Goal: Information Seeking & Learning: Learn about a topic

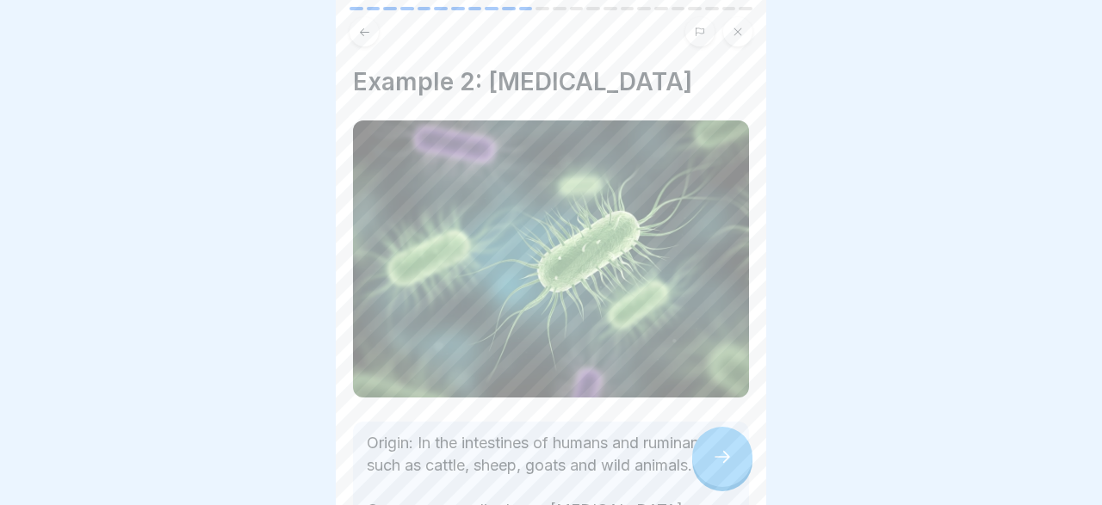
click at [722, 454] on icon at bounding box center [722, 457] width 21 height 21
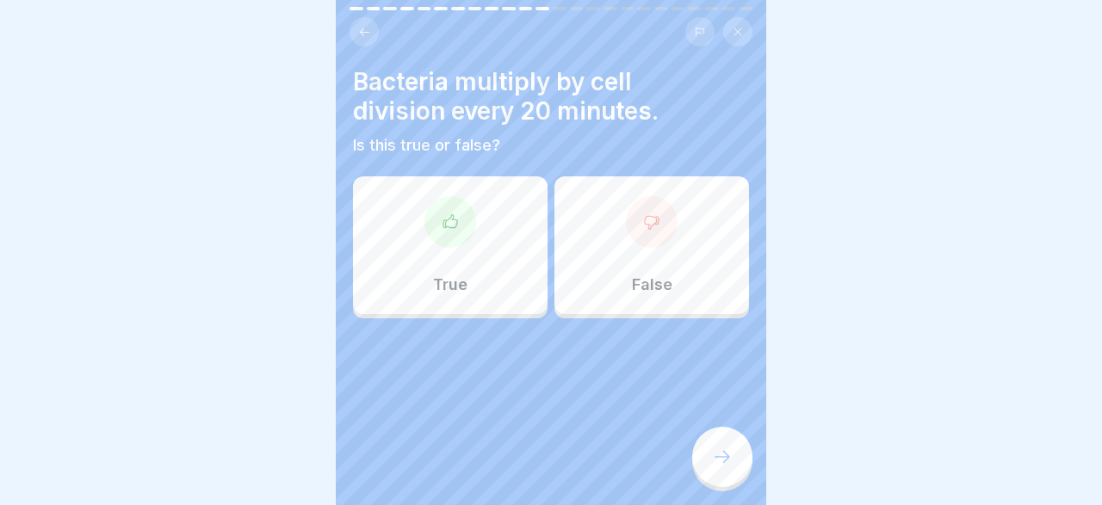
click at [449, 271] on div "True" at bounding box center [450, 246] width 195 height 138
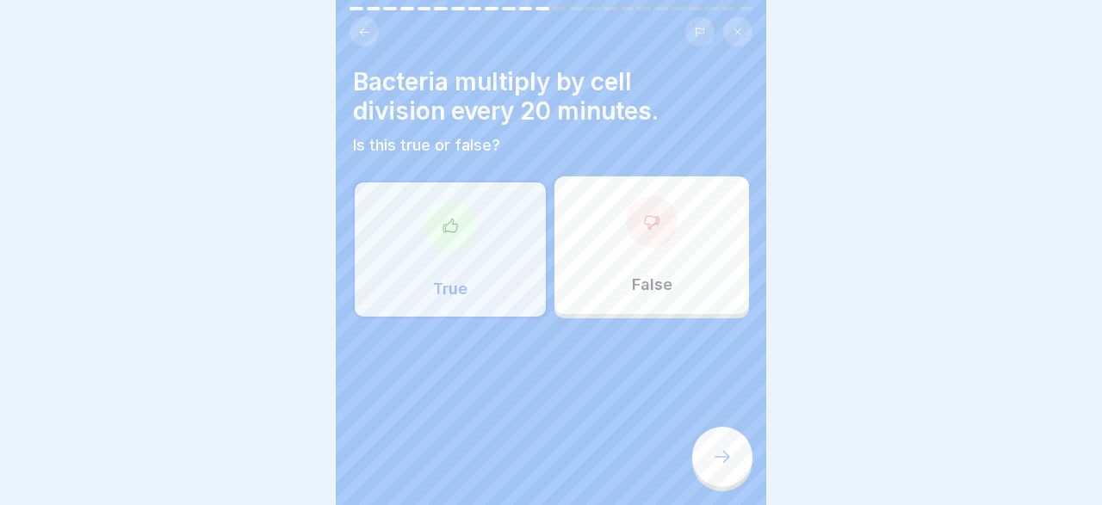
click at [457, 226] on icon at bounding box center [450, 225] width 14 height 13
click at [715, 440] on div at bounding box center [722, 457] width 60 height 60
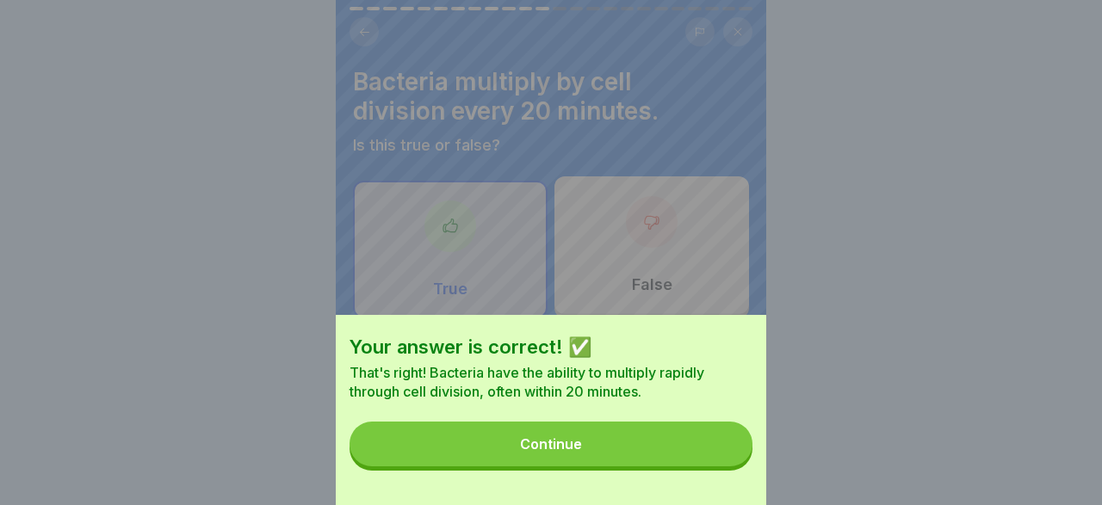
click at [610, 439] on button "Continue" at bounding box center [551, 444] width 403 height 45
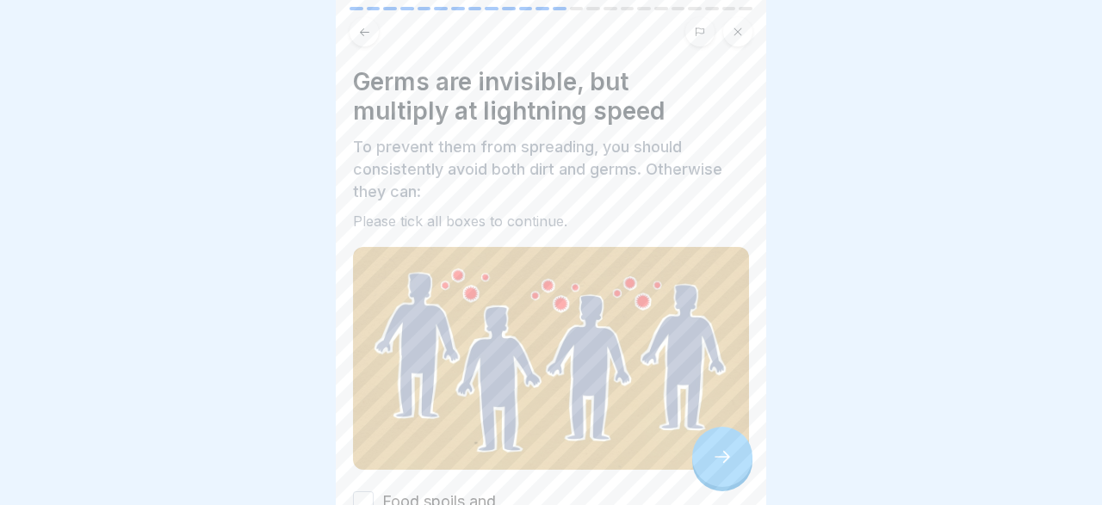
scroll to position [150, 0]
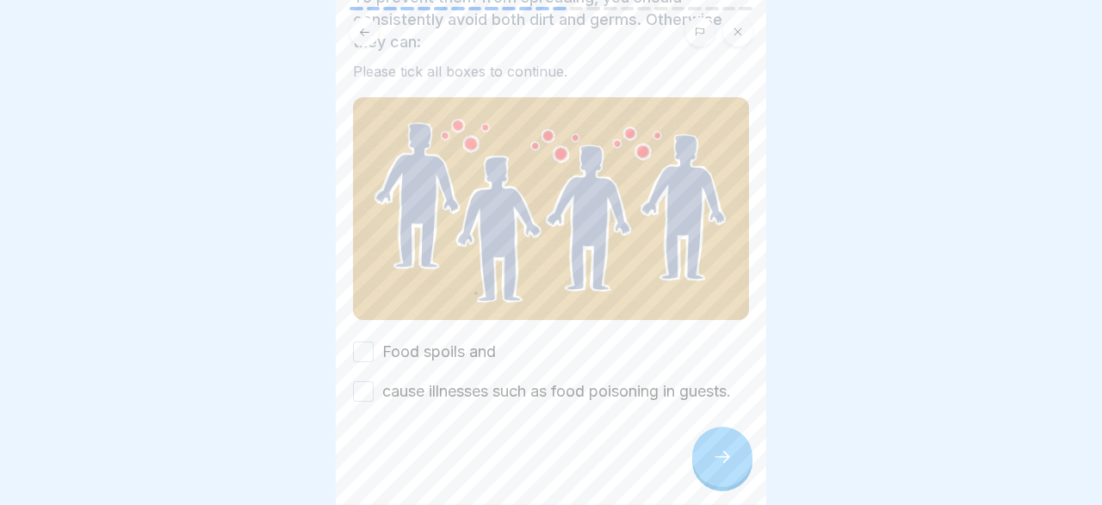
click at [369, 386] on button "cause illnesses such as food poisoning in guests." at bounding box center [363, 391] width 21 height 21
click at [724, 462] on icon at bounding box center [722, 457] width 21 height 21
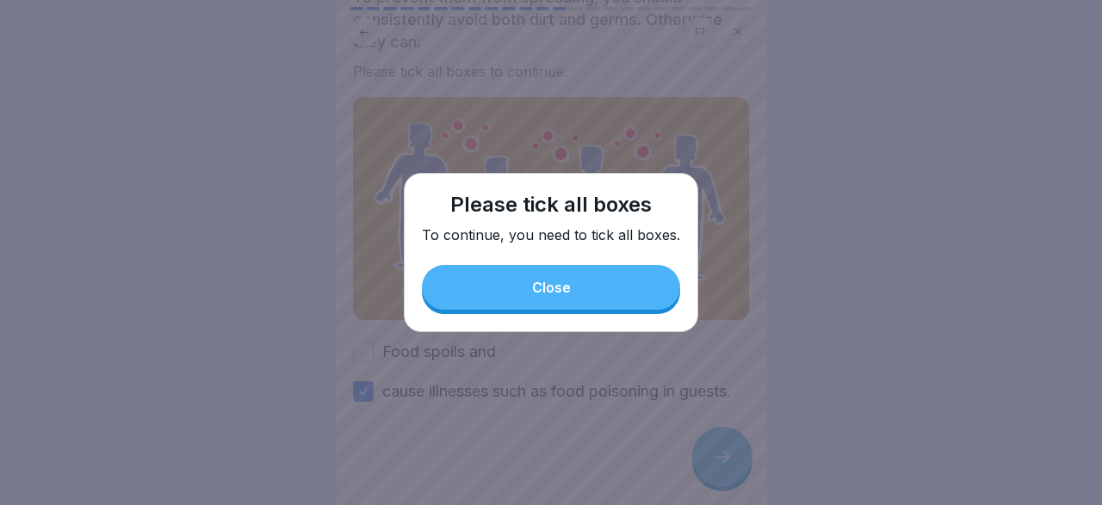
click at [612, 278] on button "Close" at bounding box center [551, 287] width 258 height 45
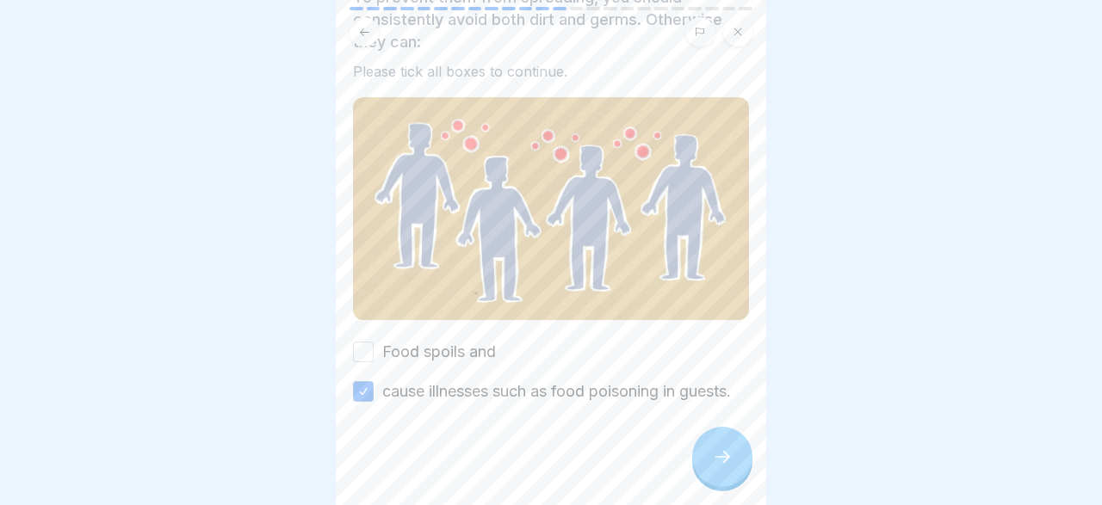
click at [367, 350] on button "Food spoils and" at bounding box center [363, 352] width 21 height 21
click at [716, 462] on icon at bounding box center [722, 457] width 21 height 21
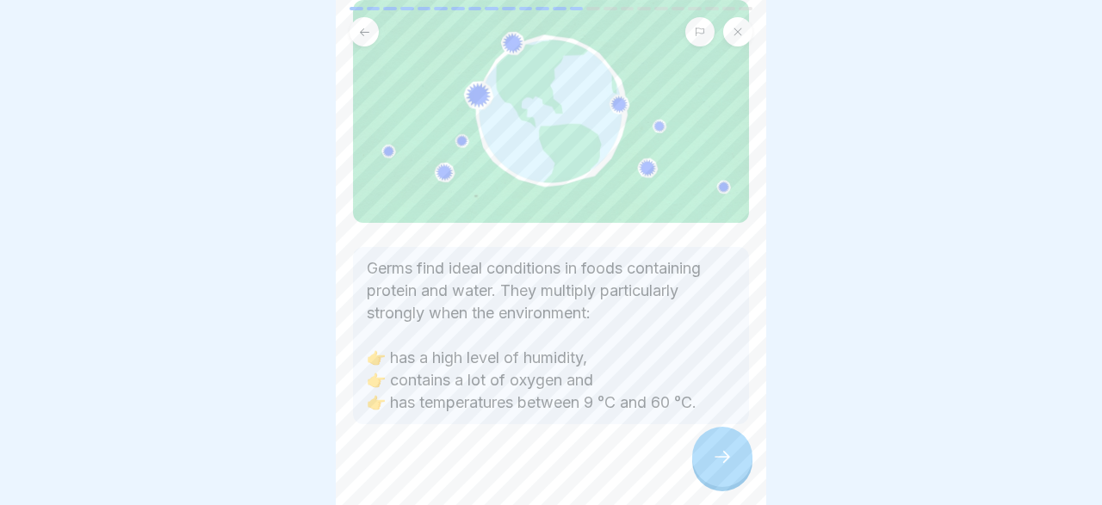
scroll to position [171, 0]
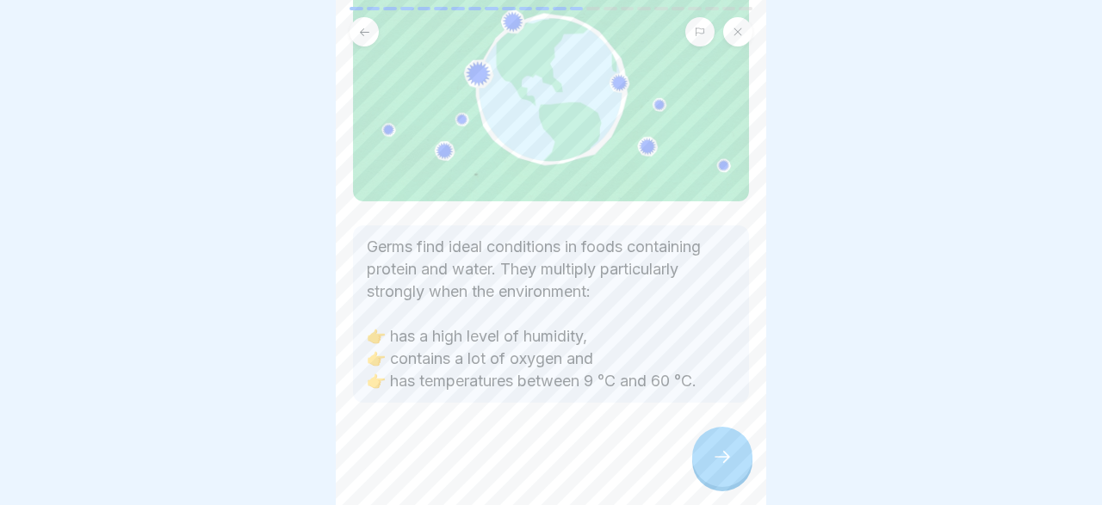
click at [722, 446] on div at bounding box center [722, 457] width 60 height 60
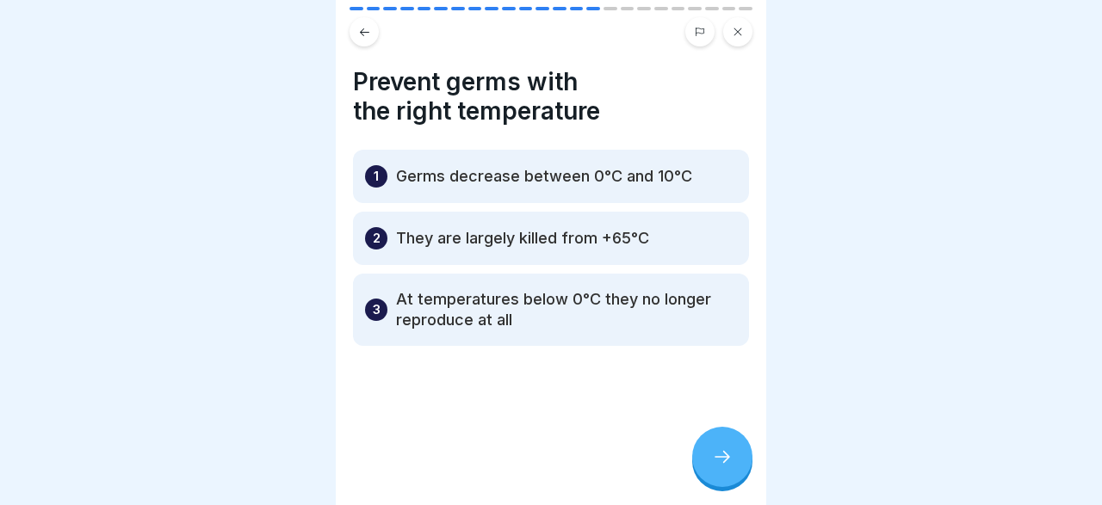
click at [712, 447] on div at bounding box center [722, 457] width 60 height 60
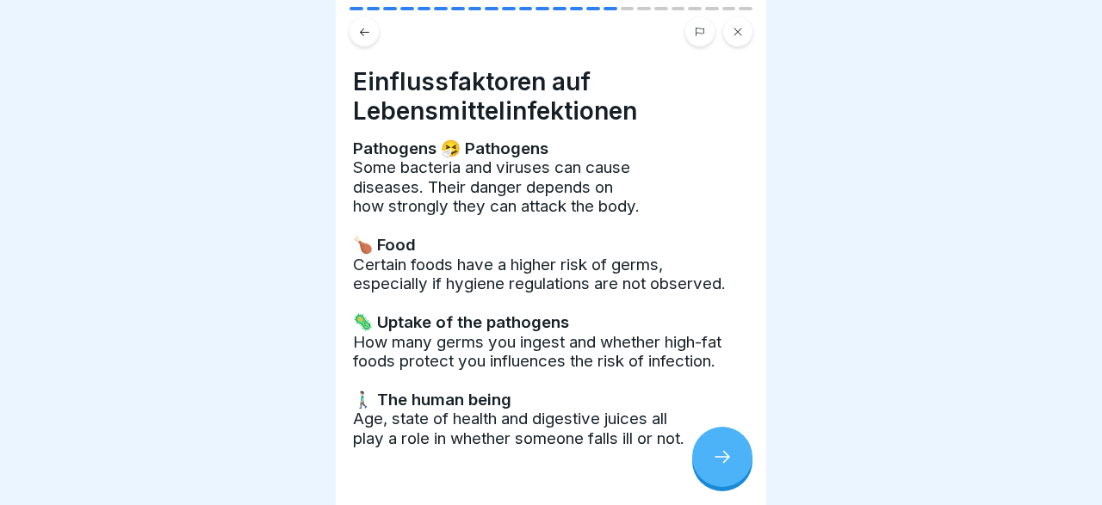
click at [726, 453] on icon at bounding box center [722, 457] width 21 height 21
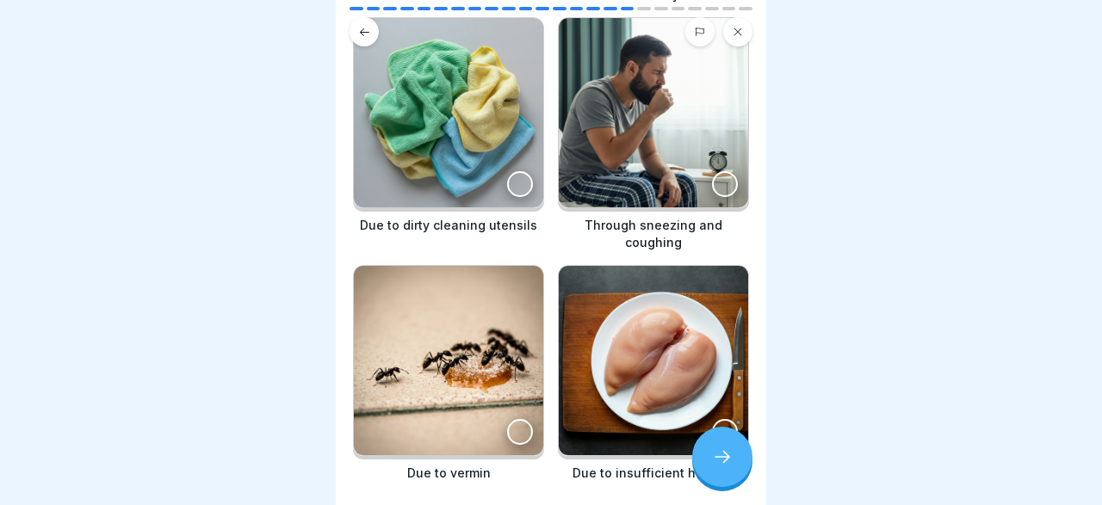
scroll to position [400, 0]
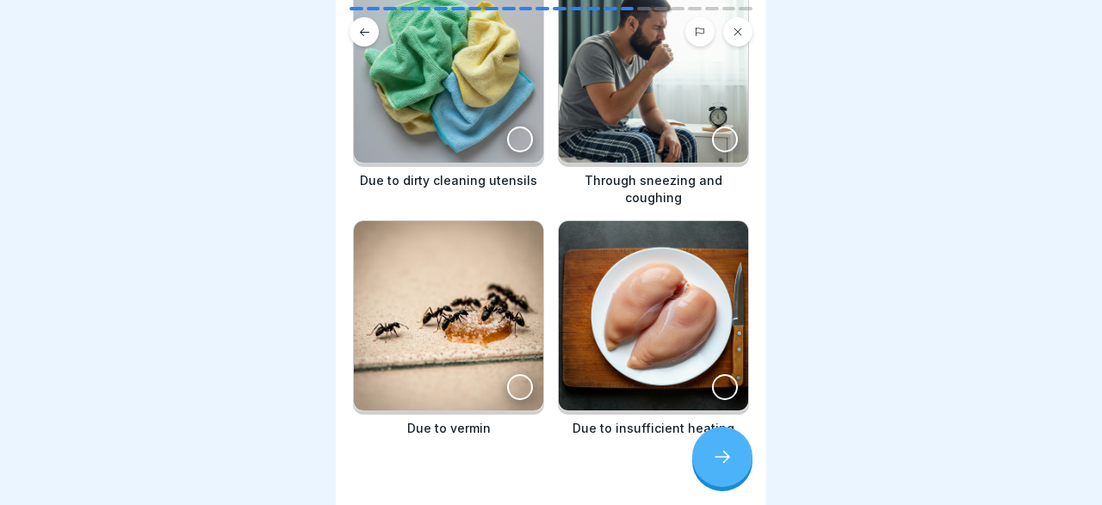
click at [517, 375] on div at bounding box center [520, 388] width 26 height 26
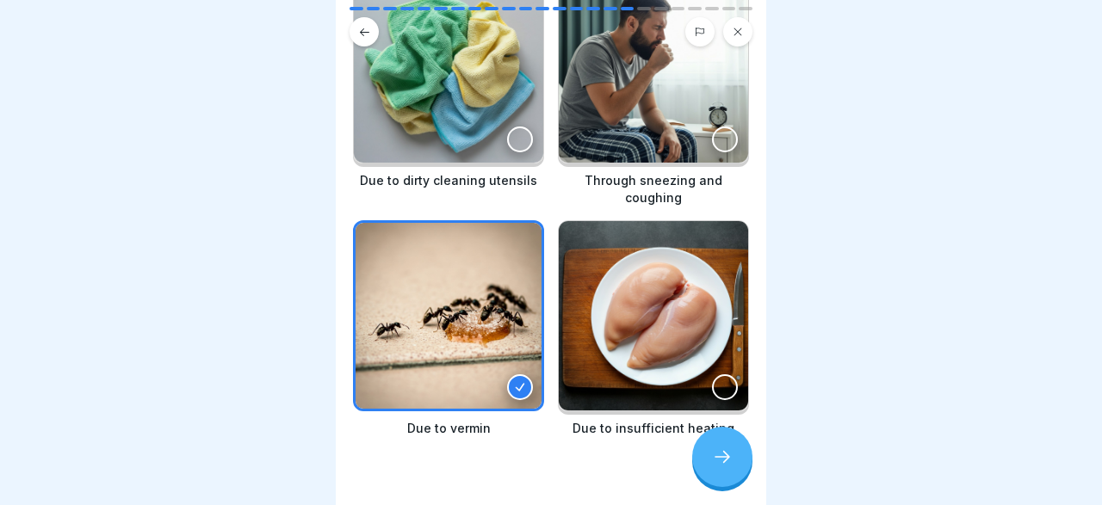
click at [718, 375] on div at bounding box center [725, 388] width 26 height 26
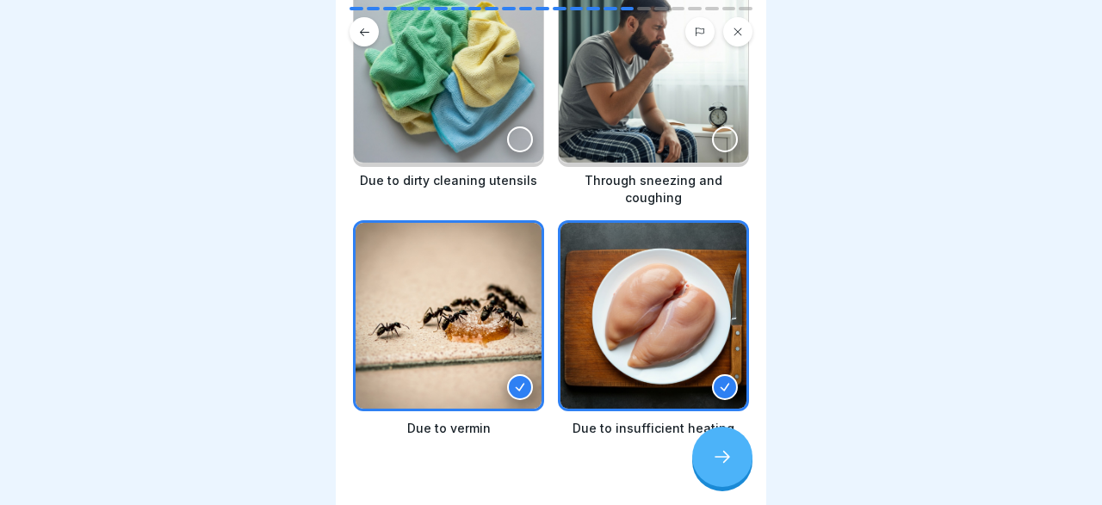
click at [724, 142] on div at bounding box center [725, 140] width 26 height 26
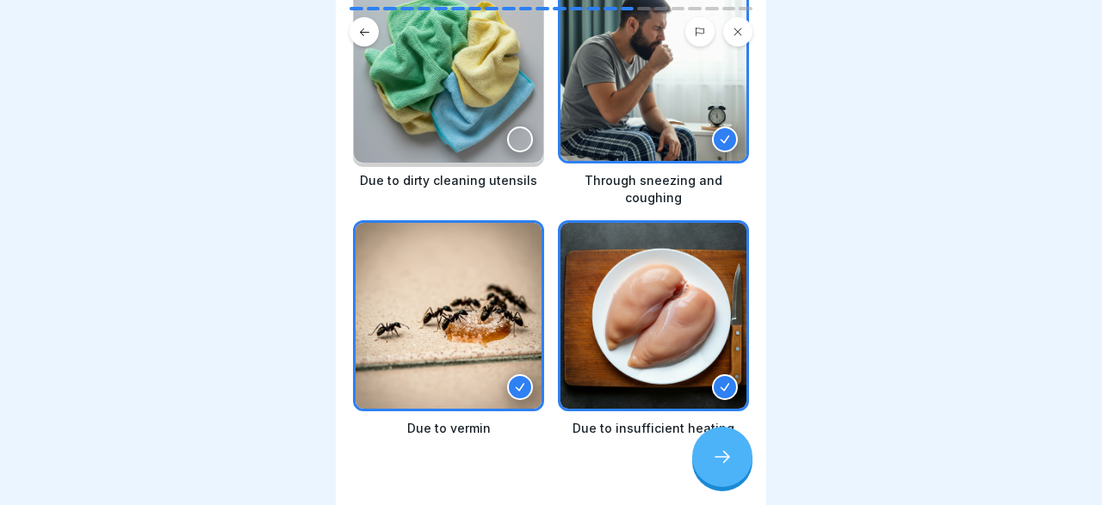
click at [518, 136] on div at bounding box center [520, 140] width 26 height 26
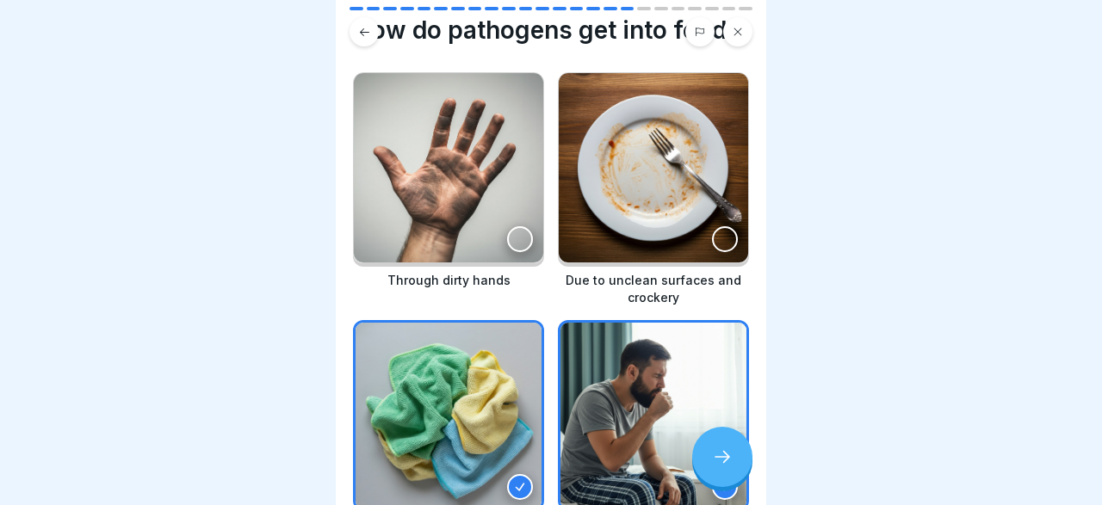
scroll to position [52, 0]
click at [715, 243] on div at bounding box center [725, 239] width 26 height 26
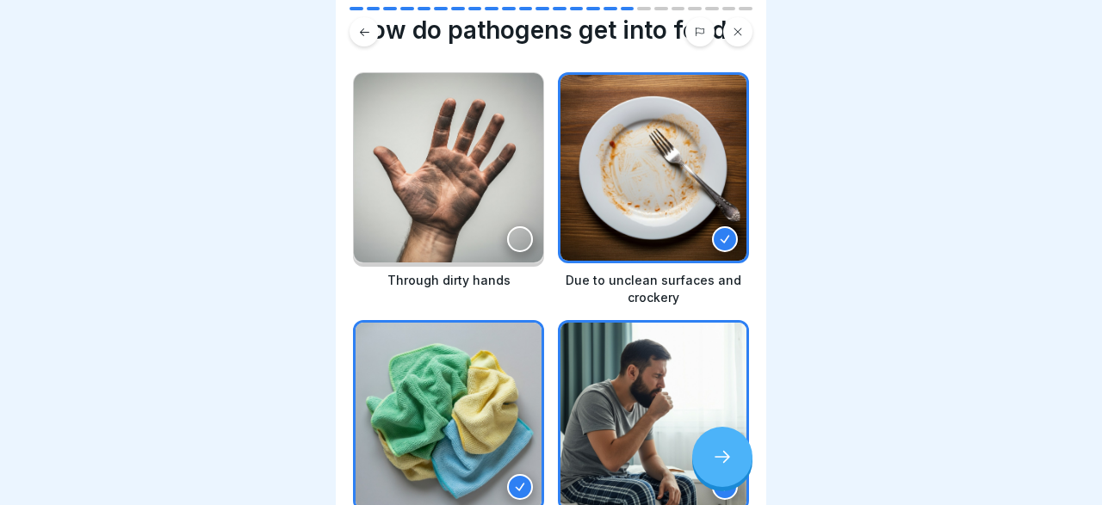
click at [514, 237] on div at bounding box center [520, 239] width 26 height 26
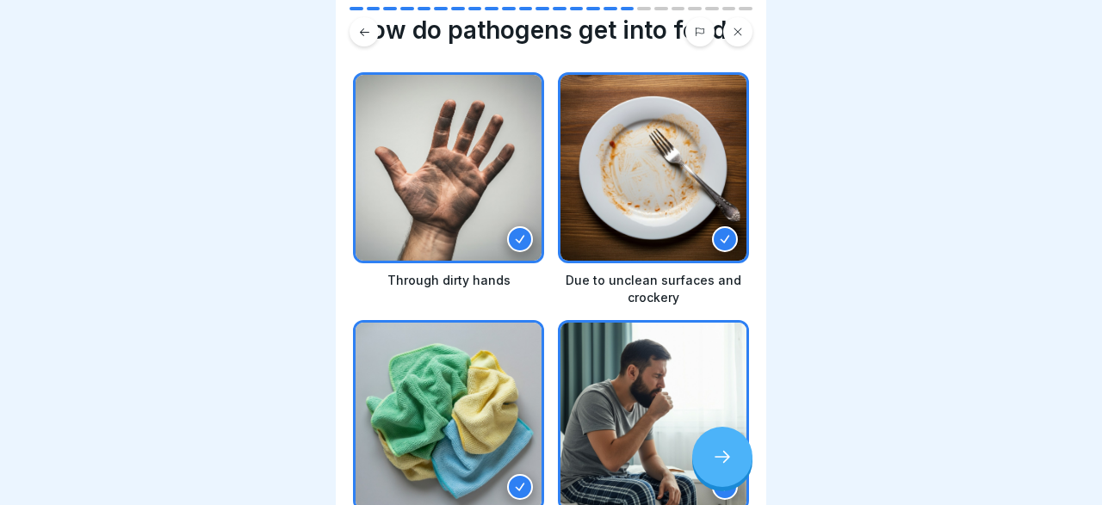
drag, startPoint x: 761, startPoint y: 33, endPoint x: 764, endPoint y: 16, distance: 16.6
click at [764, 16] on div at bounding box center [551, 27] width 431 height 40
click at [764, 22] on div at bounding box center [551, 27] width 431 height 40
click at [763, 30] on div at bounding box center [551, 27] width 431 height 40
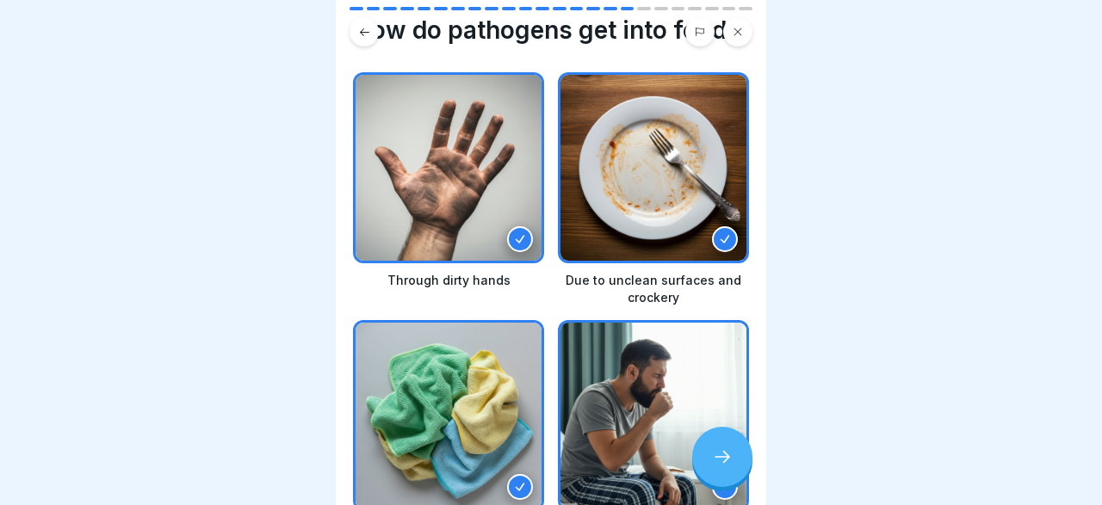
click at [764, 13] on div at bounding box center [551, 27] width 431 height 40
drag, startPoint x: 764, startPoint y: 13, endPoint x: 736, endPoint y: 27, distance: 30.8
click at [736, 27] on div at bounding box center [551, 27] width 431 height 40
click at [735, 461] on div at bounding box center [722, 457] width 60 height 60
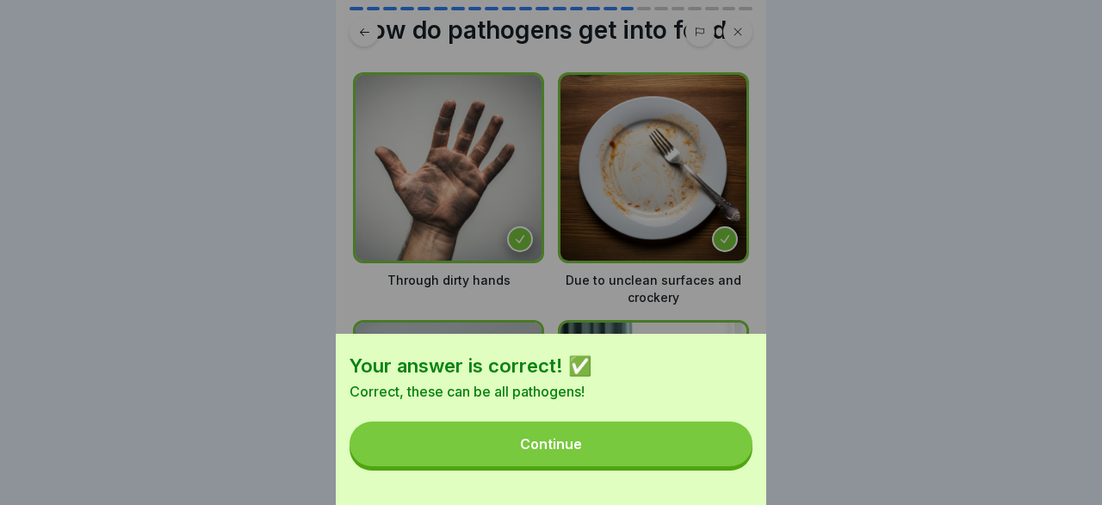
click at [590, 435] on button "Continue" at bounding box center [551, 444] width 403 height 45
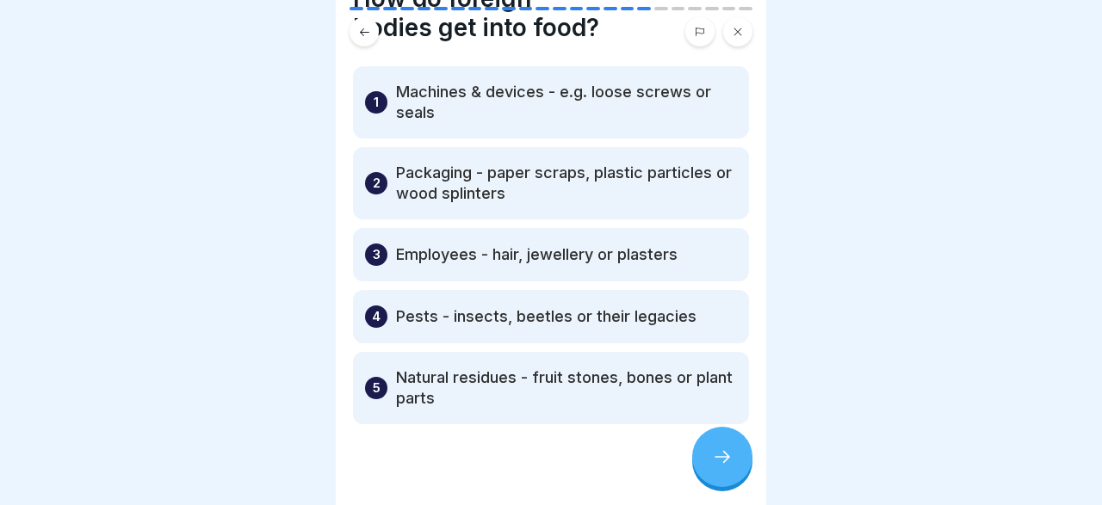
scroll to position [105, 0]
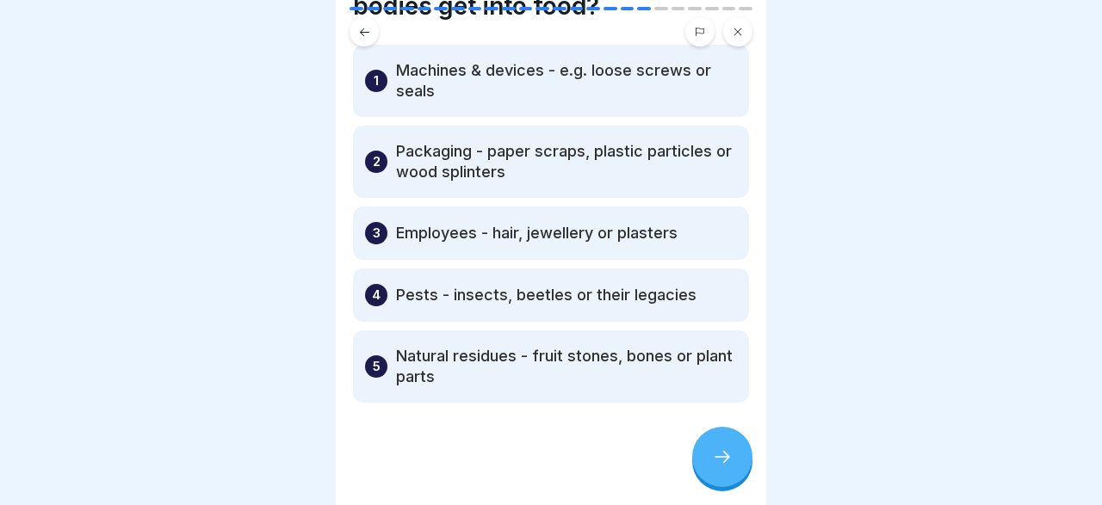
click at [760, 32] on div at bounding box center [551, 27] width 431 height 40
click at [713, 456] on icon at bounding box center [722, 457] width 21 height 21
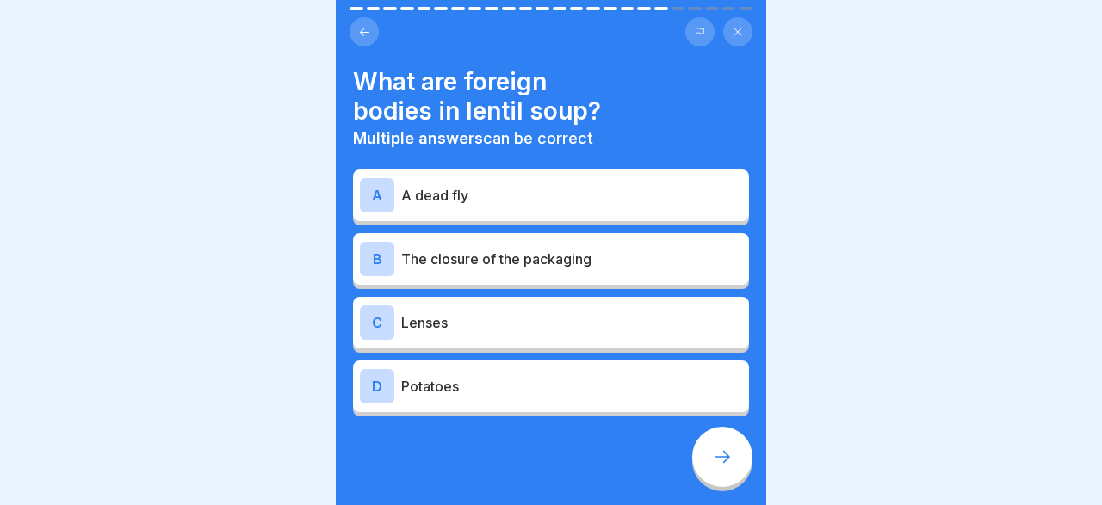
click at [437, 383] on p "Potatoes" at bounding box center [571, 386] width 341 height 21
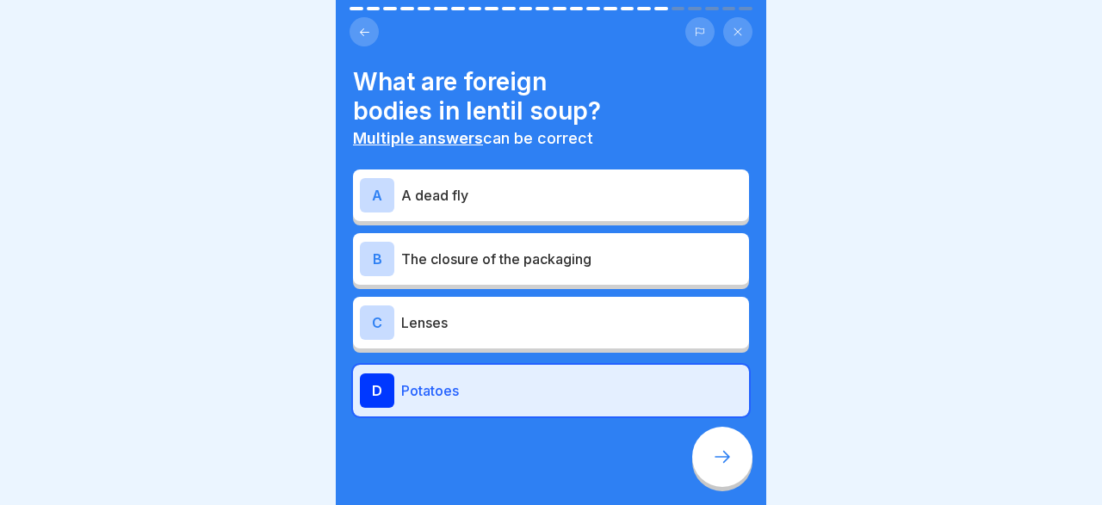
click at [439, 199] on p "A dead fly" at bounding box center [571, 195] width 341 height 21
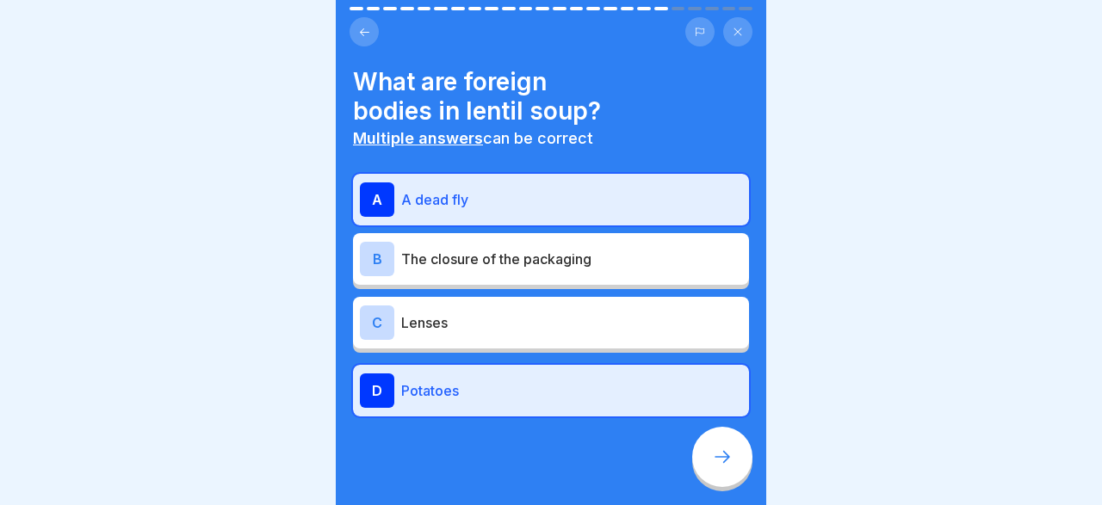
click at [715, 459] on icon at bounding box center [722, 457] width 21 height 21
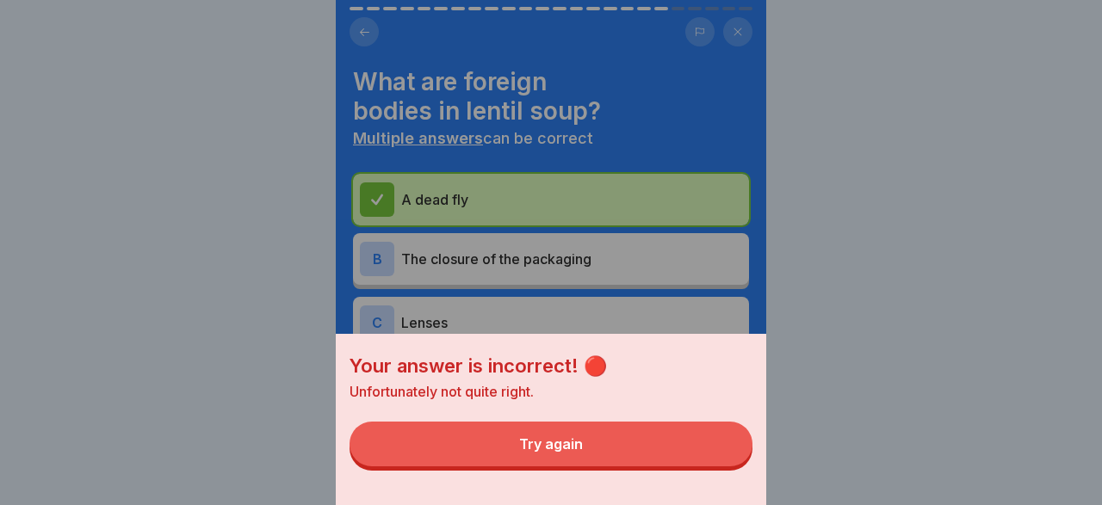
click at [644, 440] on button "Try again" at bounding box center [551, 444] width 403 height 45
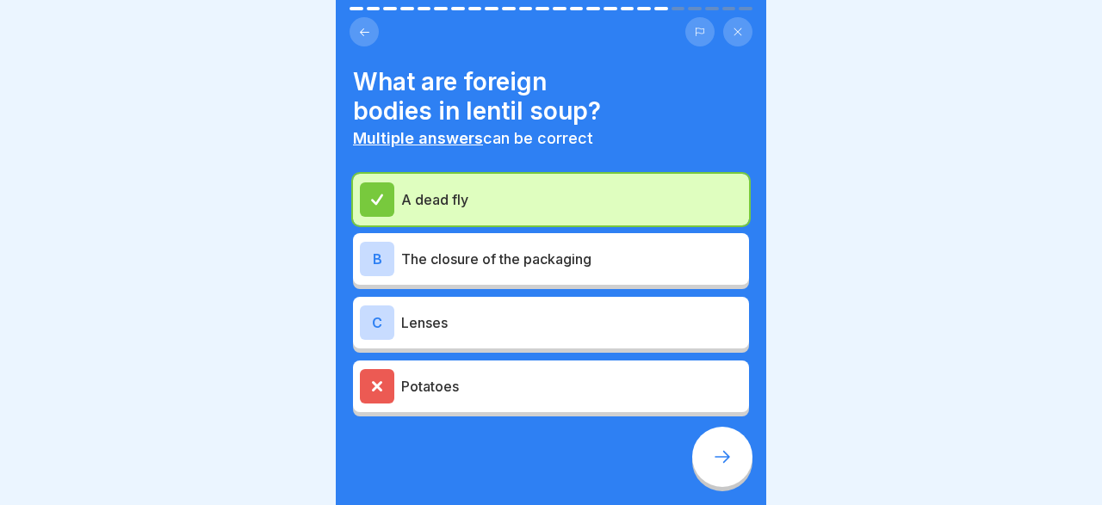
click at [452, 309] on div "C Lenses" at bounding box center [551, 323] width 382 height 34
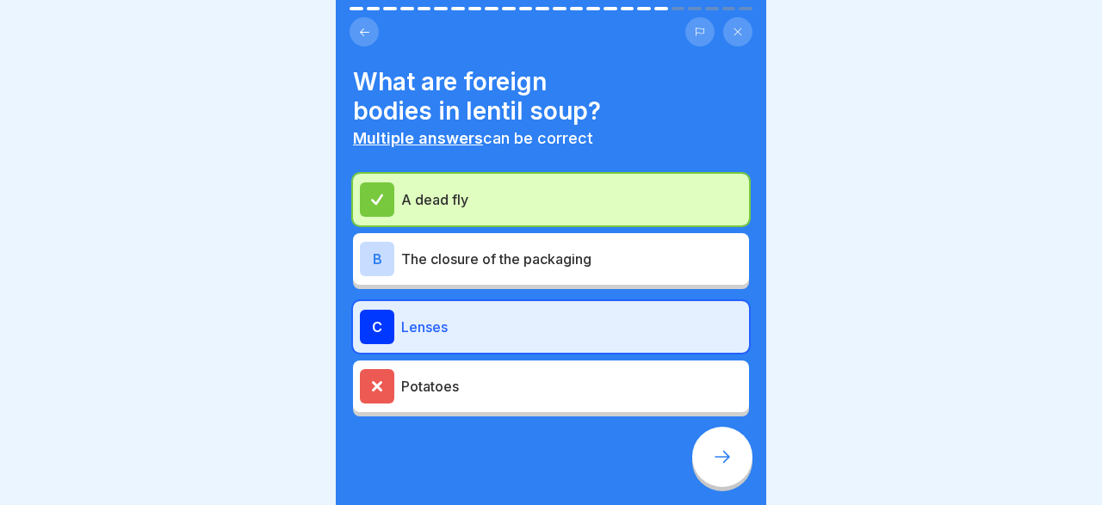
click at [426, 390] on p "Potatoes" at bounding box center [571, 386] width 341 height 21
click at [542, 247] on div "B The closure of the packaging" at bounding box center [551, 259] width 382 height 34
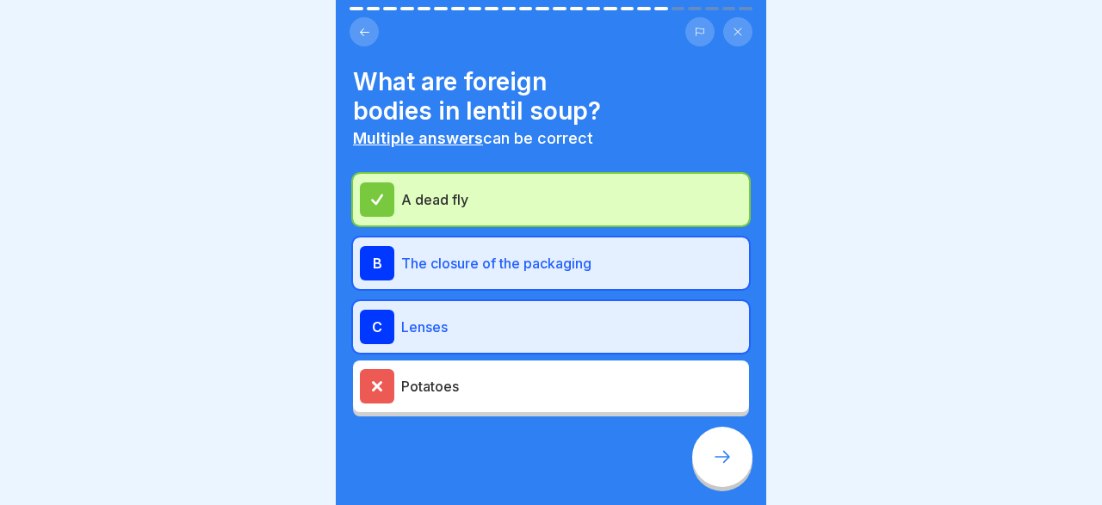
click at [731, 455] on icon at bounding box center [722, 457] width 21 height 21
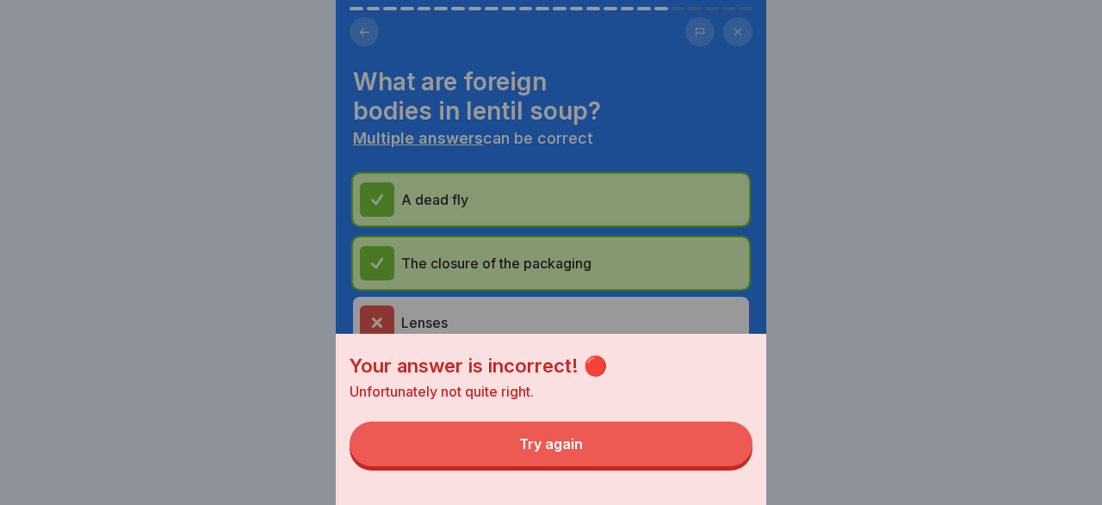
click at [569, 449] on div "Try again" at bounding box center [551, 444] width 64 height 15
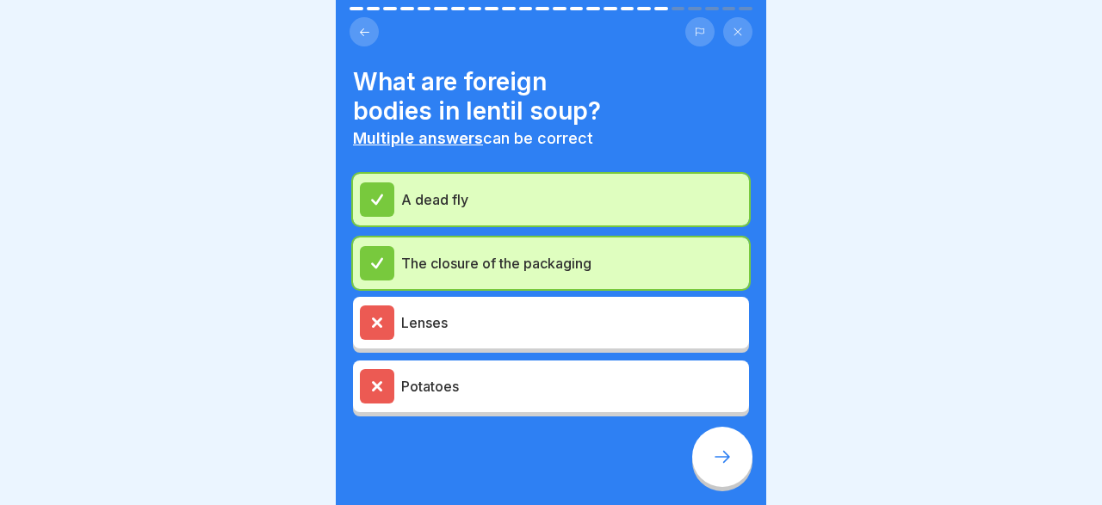
click at [717, 447] on div at bounding box center [722, 457] width 60 height 60
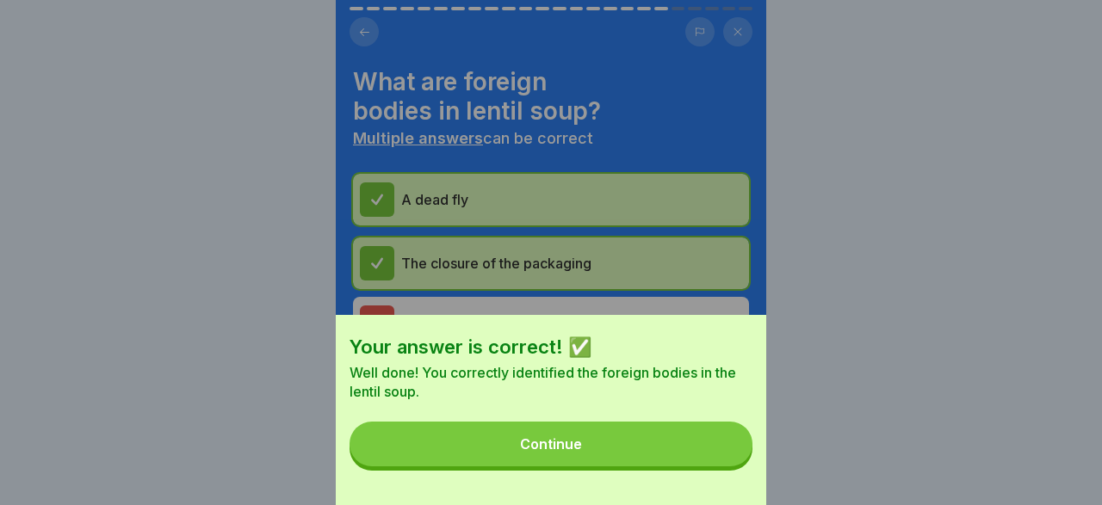
click at [607, 440] on button "Continue" at bounding box center [551, 444] width 403 height 45
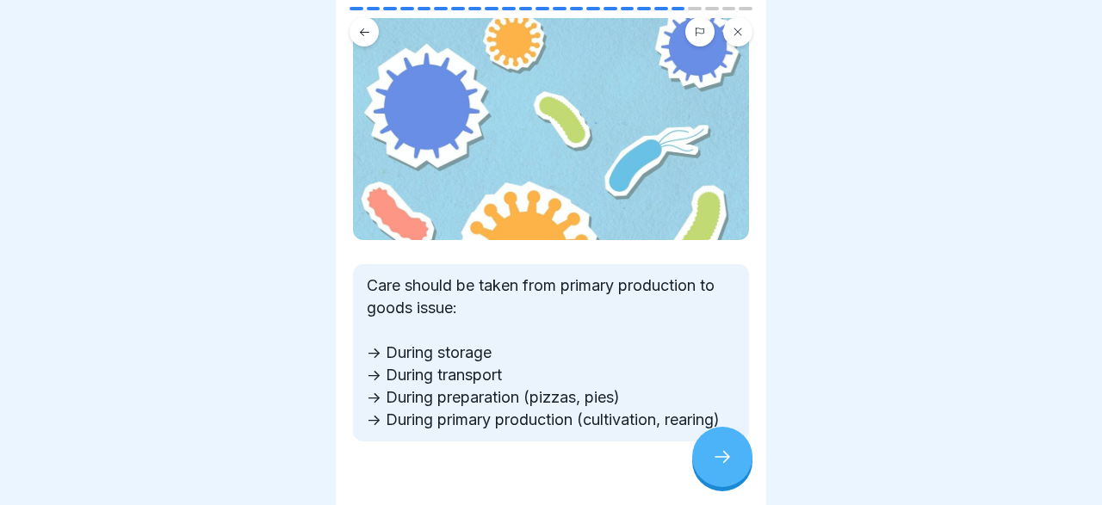
scroll to position [150, 0]
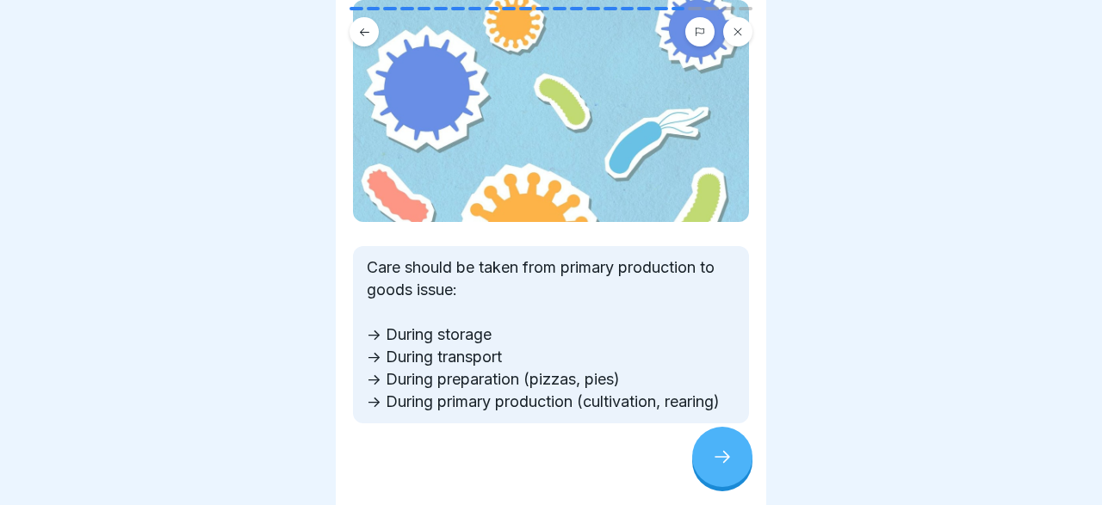
click at [717, 447] on div at bounding box center [722, 457] width 60 height 60
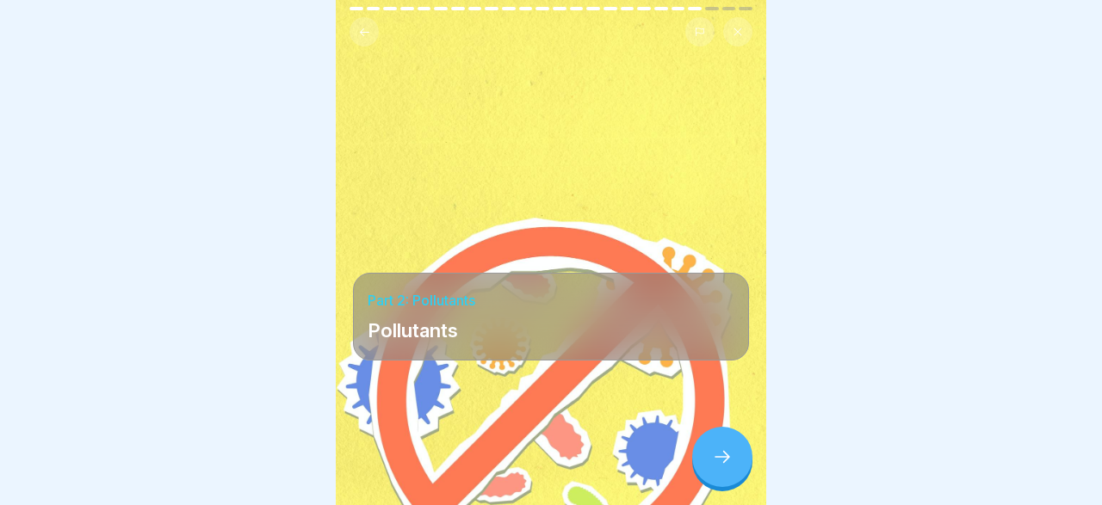
click at [760, 467] on div "Part 2: Pollutants Pollutants" at bounding box center [551, 252] width 431 height 505
click at [722, 465] on icon at bounding box center [722, 457] width 21 height 21
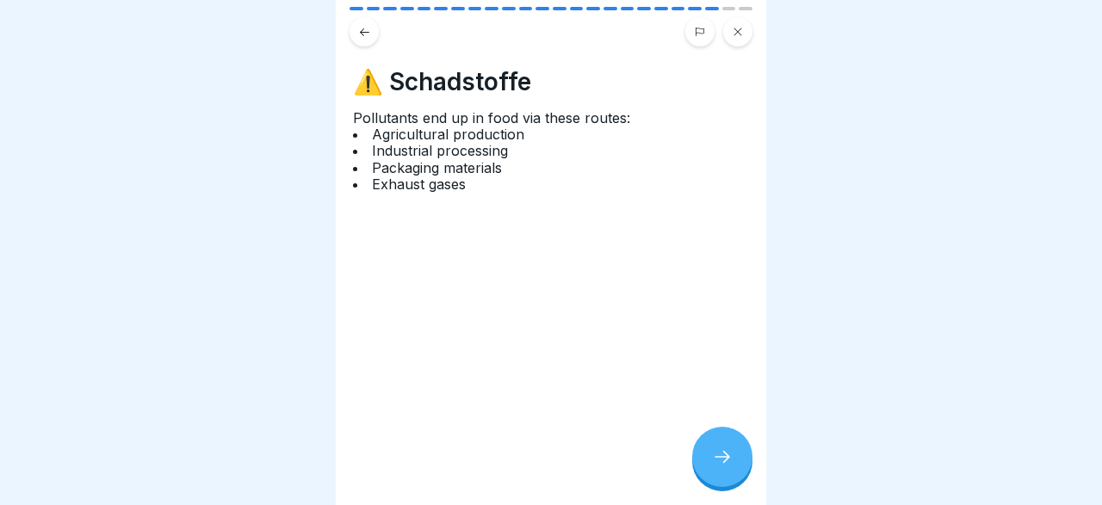
click at [722, 465] on icon at bounding box center [722, 457] width 21 height 21
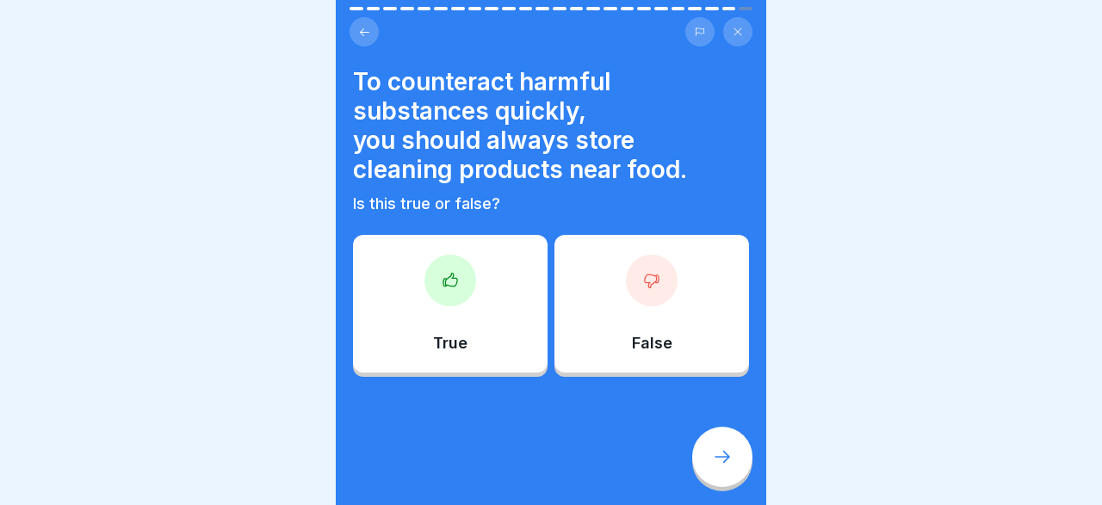
click at [626, 300] on div "False" at bounding box center [651, 304] width 195 height 138
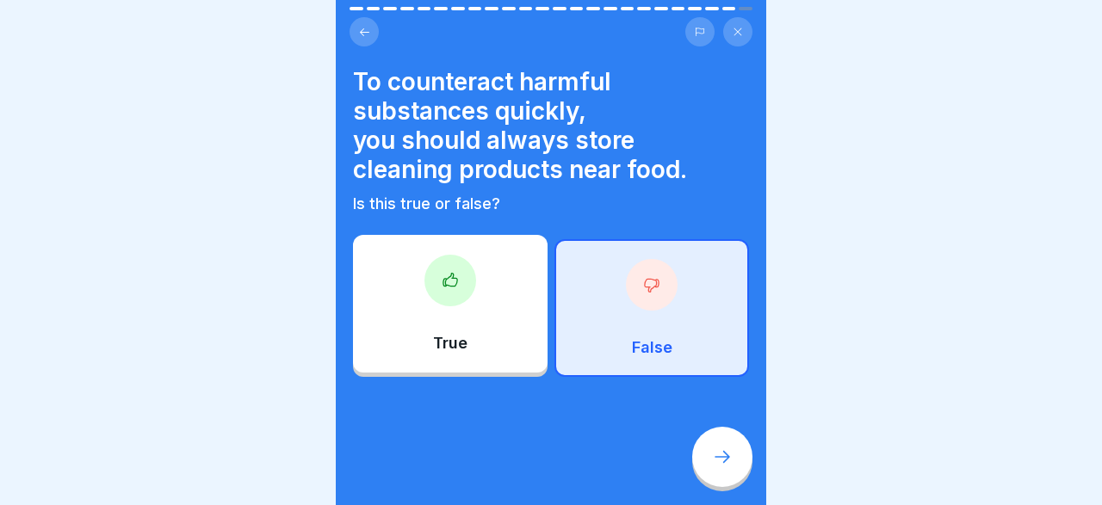
click at [733, 459] on icon at bounding box center [722, 457] width 21 height 21
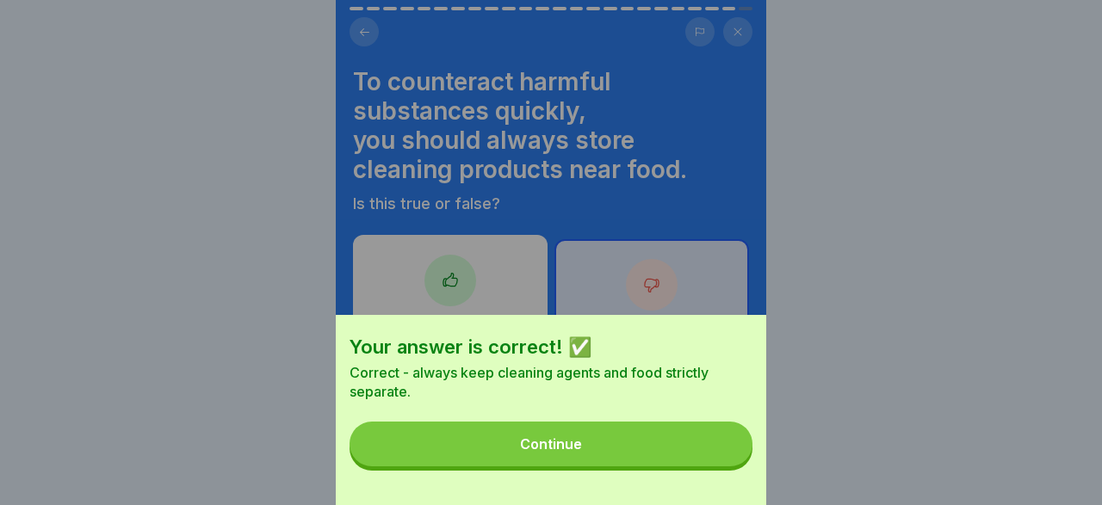
click at [665, 447] on button "Continue" at bounding box center [551, 444] width 403 height 45
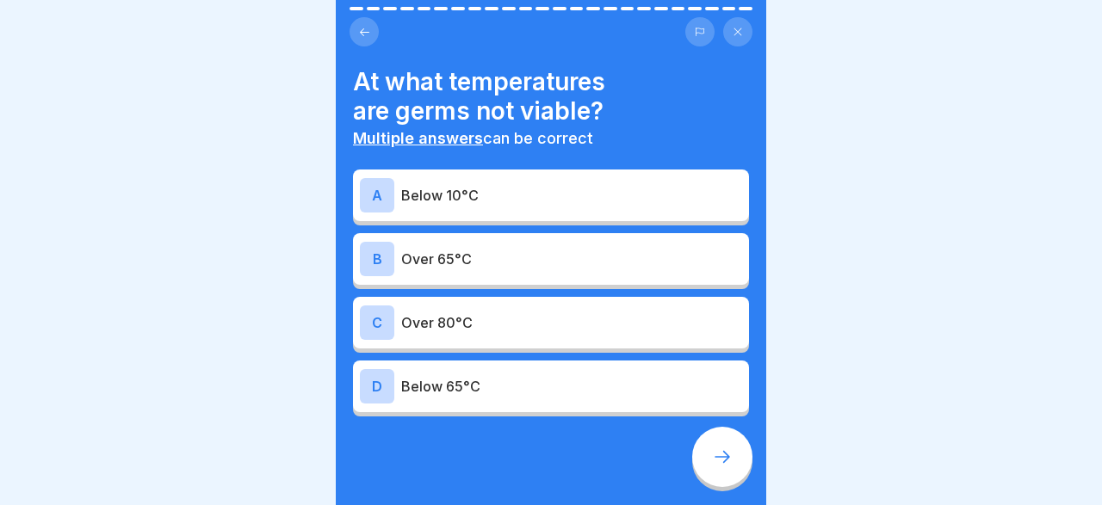
click at [486, 259] on p "Over 65°C" at bounding box center [571, 259] width 341 height 21
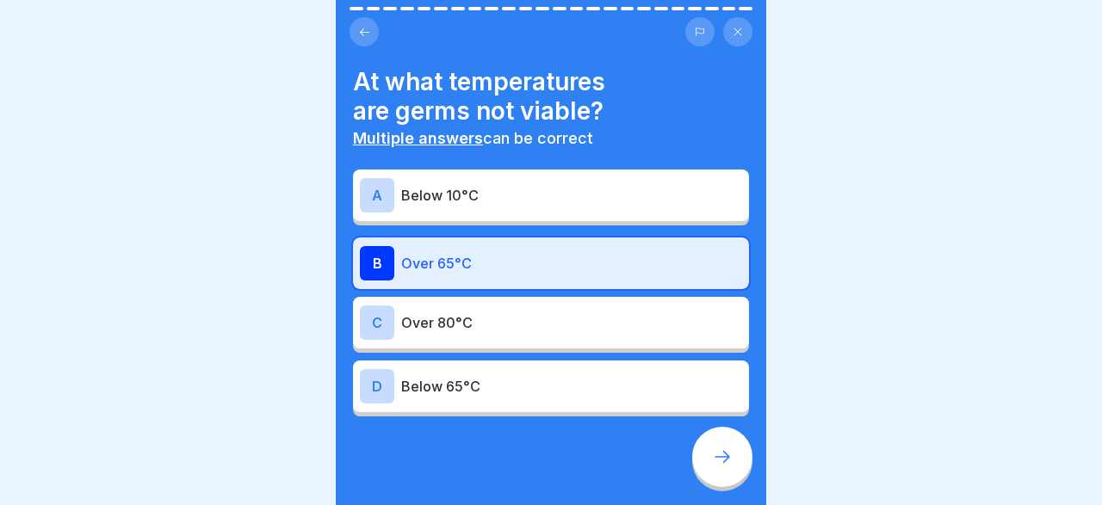
click at [706, 468] on div at bounding box center [722, 457] width 60 height 60
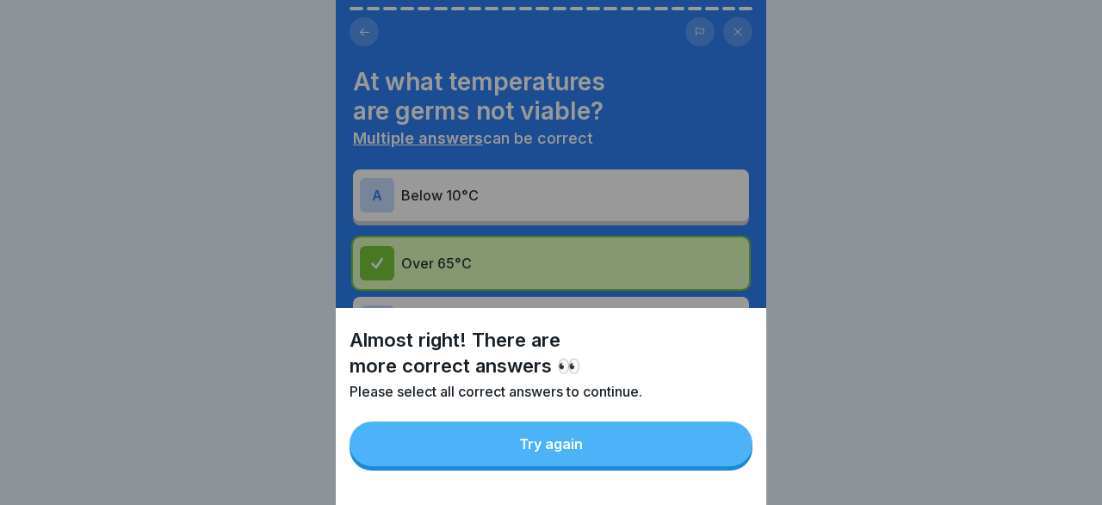
click at [624, 437] on button "Try again" at bounding box center [551, 444] width 403 height 45
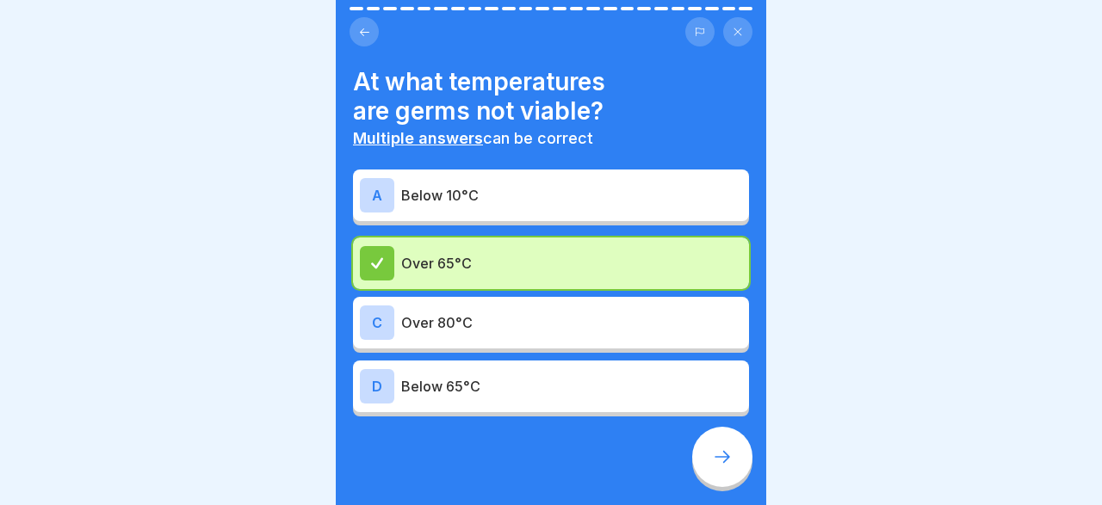
click at [459, 319] on p "Over 80°C" at bounding box center [571, 323] width 341 height 21
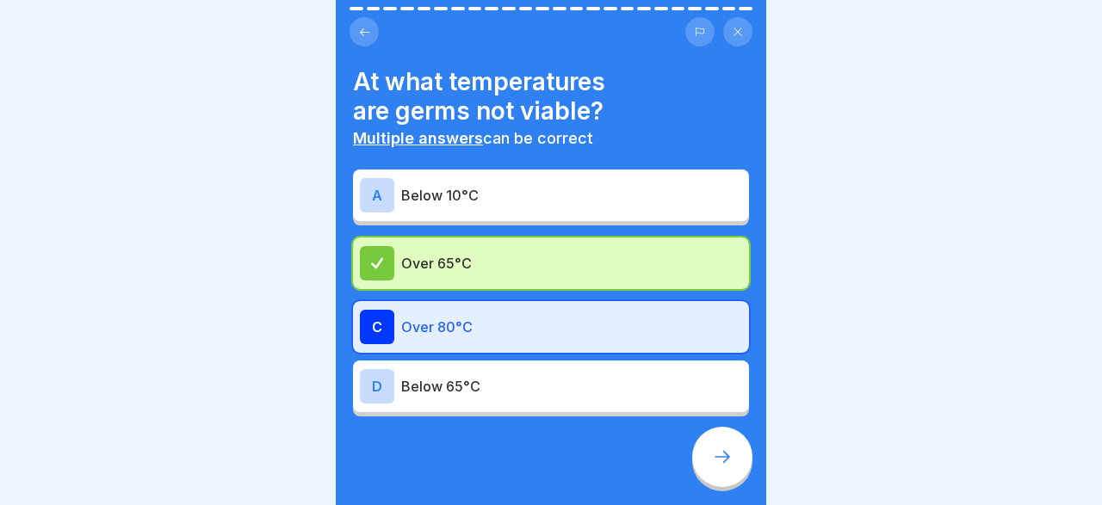
click at [459, 377] on p "Below 65°C" at bounding box center [571, 386] width 341 height 21
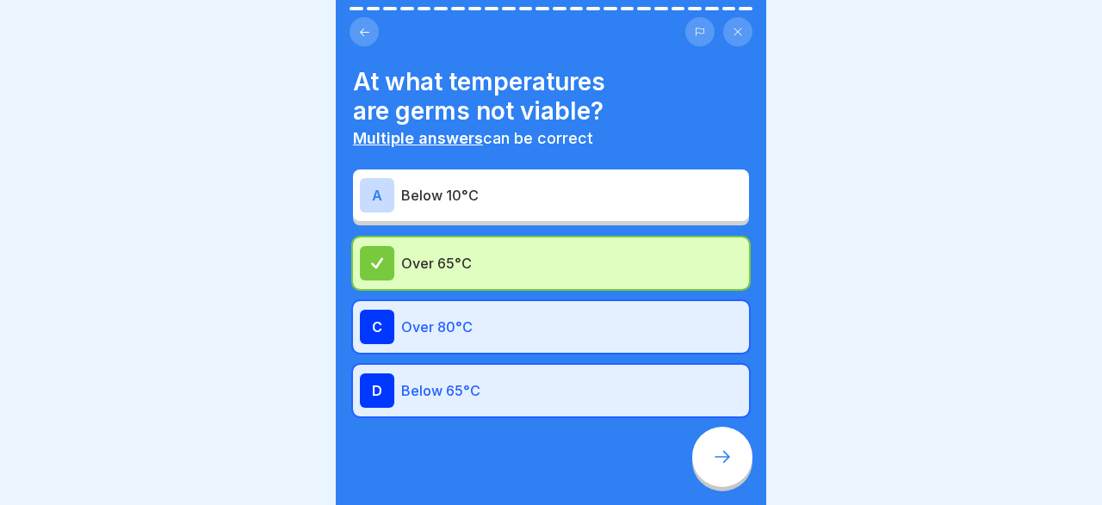
click at [713, 461] on icon at bounding box center [722, 457] width 21 height 21
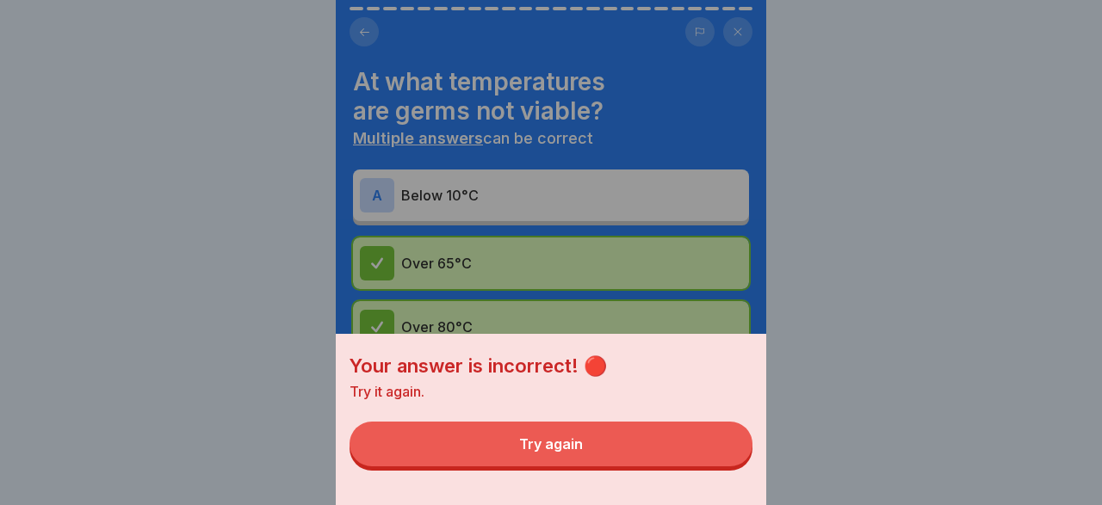
click at [533, 442] on div "Try again" at bounding box center [551, 444] width 64 height 15
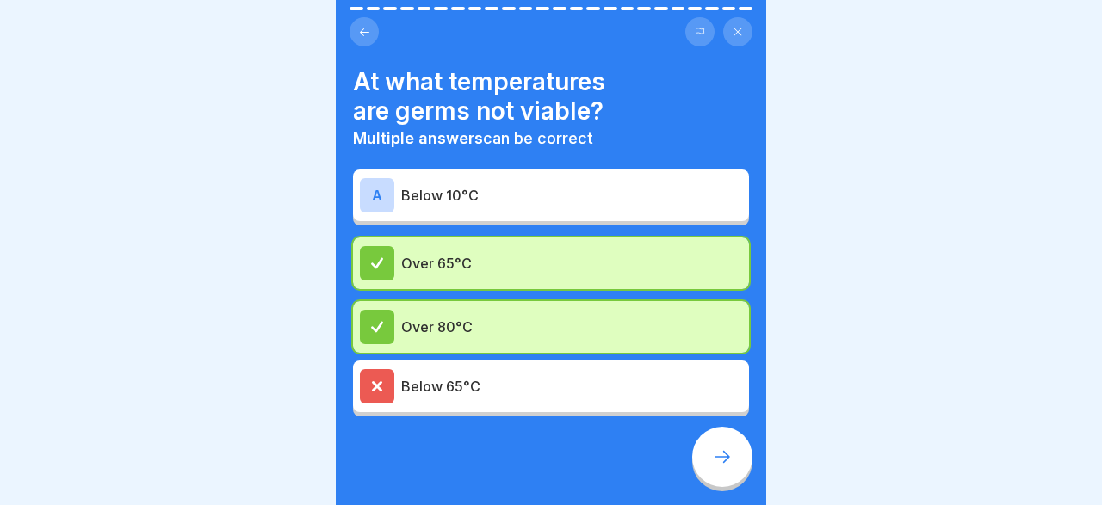
click at [404, 192] on p "Below 10°C" at bounding box center [571, 195] width 341 height 21
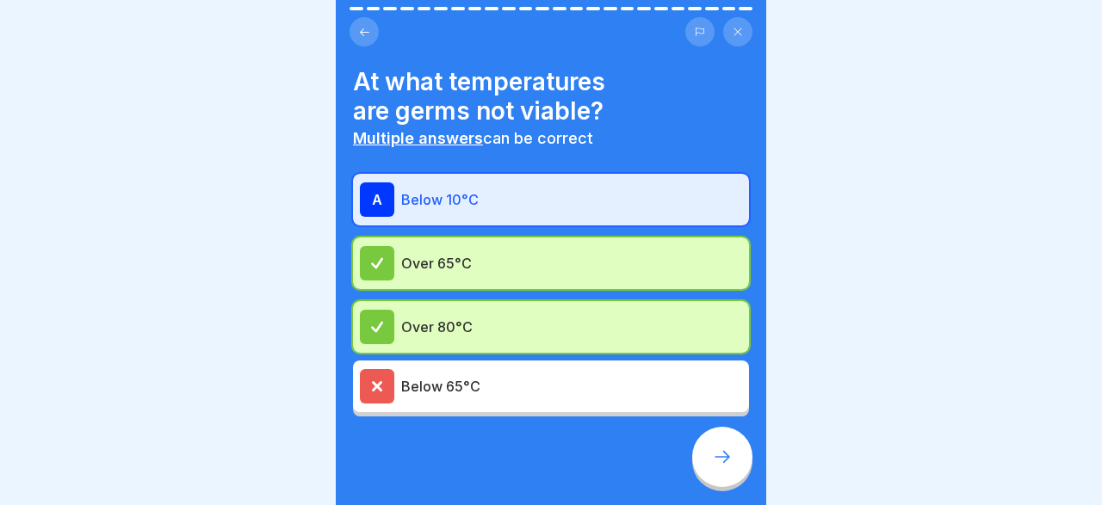
click at [716, 455] on icon at bounding box center [722, 457] width 21 height 21
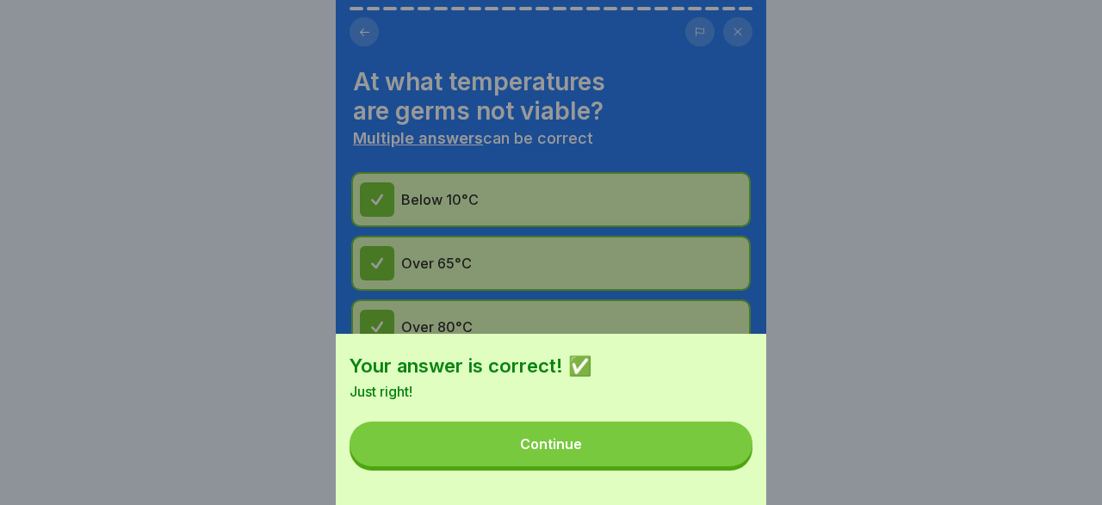
click at [661, 455] on button "Continue" at bounding box center [551, 444] width 403 height 45
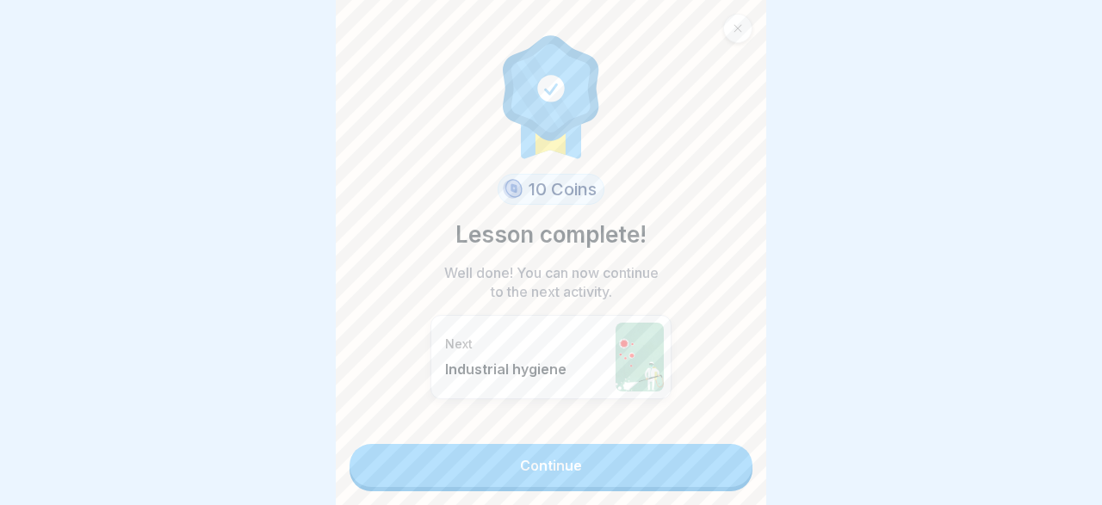
click at [669, 471] on link "Continue" at bounding box center [551, 465] width 403 height 43
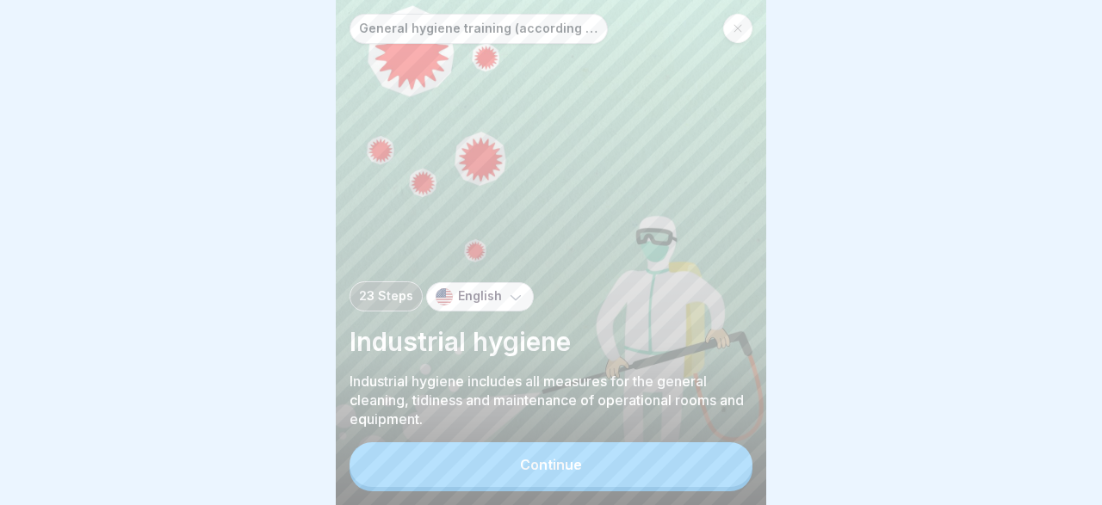
click at [573, 459] on div "Continue" at bounding box center [551, 464] width 62 height 15
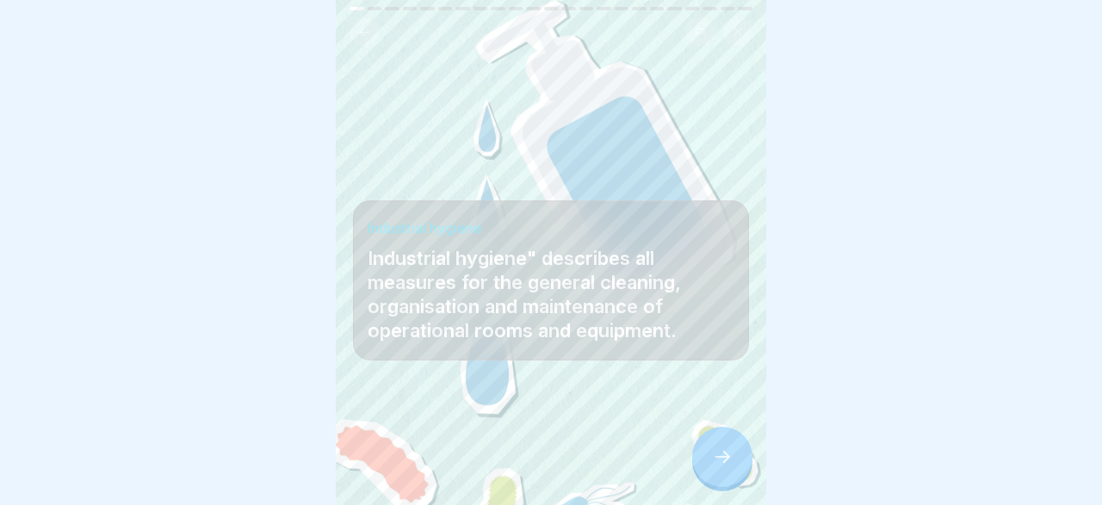
click at [728, 453] on icon at bounding box center [722, 457] width 21 height 21
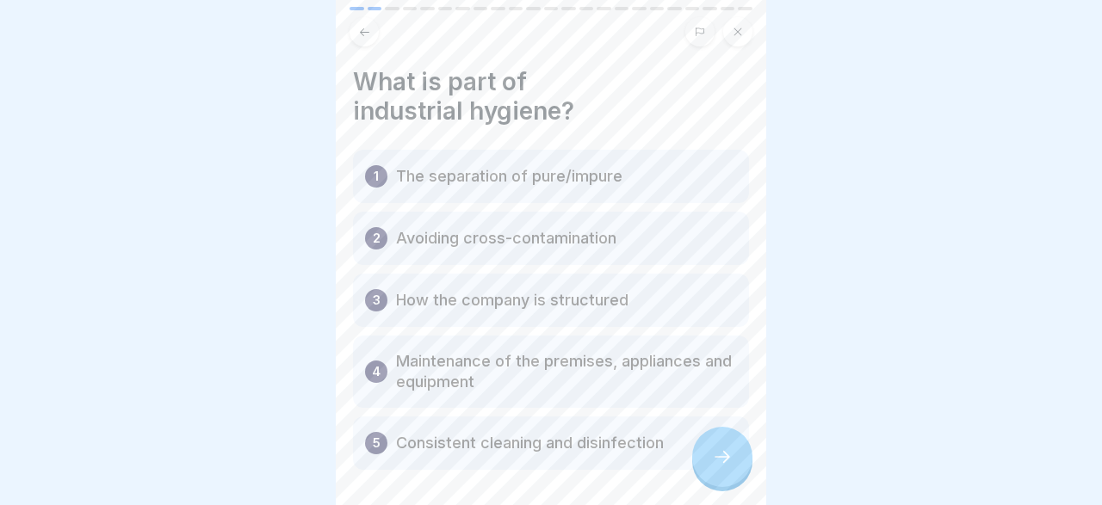
scroll to position [67, 0]
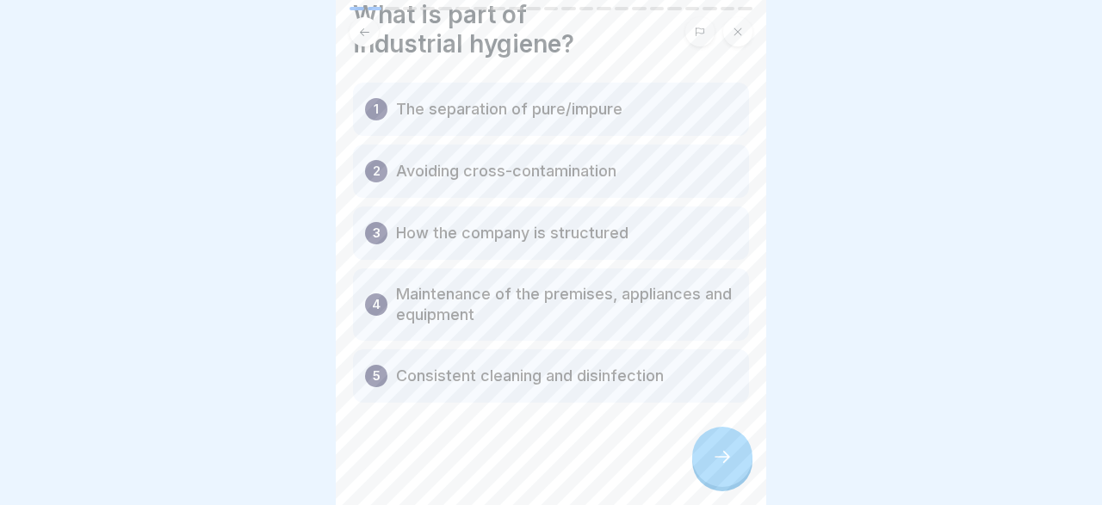
click at [762, 42] on div at bounding box center [551, 27] width 431 height 40
click at [763, 27] on div at bounding box center [551, 27] width 431 height 40
